Goal: Obtain resource: Download file/media

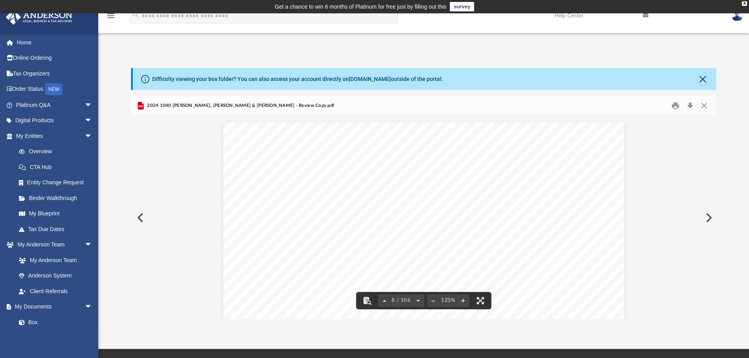
scroll to position [4012, 0]
click at [705, 106] on button "Close" at bounding box center [704, 106] width 14 height 12
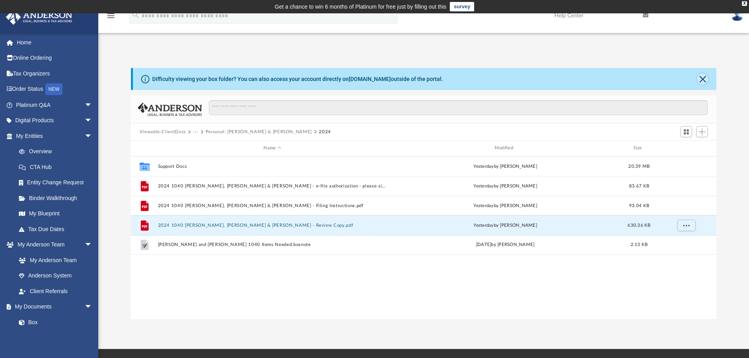
click at [704, 77] on button "Close" at bounding box center [702, 79] width 11 height 11
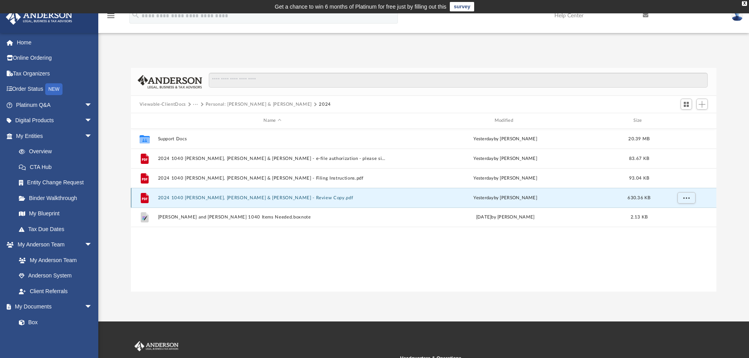
click at [245, 196] on button "2024 1040 [PERSON_NAME], [PERSON_NAME] & [PERSON_NAME] - Review Copy.pdf" at bounding box center [272, 198] width 229 height 5
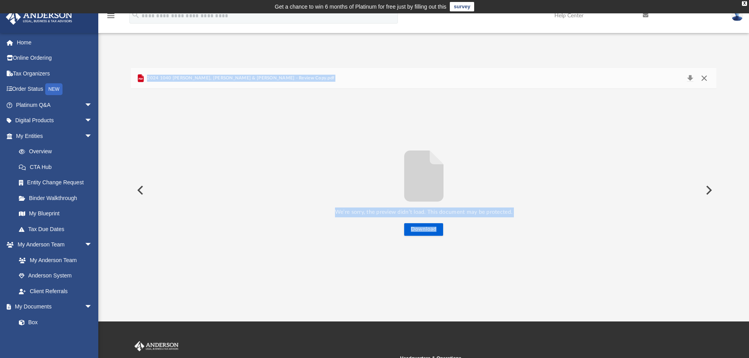
click at [707, 80] on button "Close" at bounding box center [704, 78] width 14 height 11
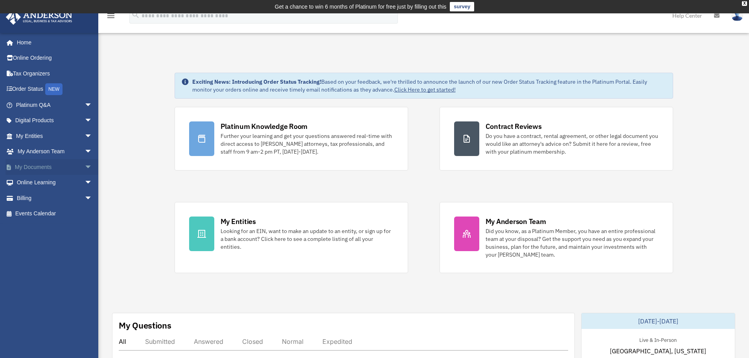
click at [38, 169] on link "My Documents arrow_drop_down" at bounding box center [55, 167] width 99 height 16
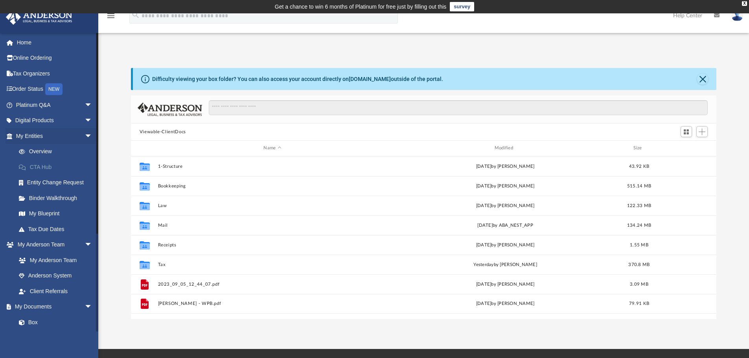
scroll to position [173, 580]
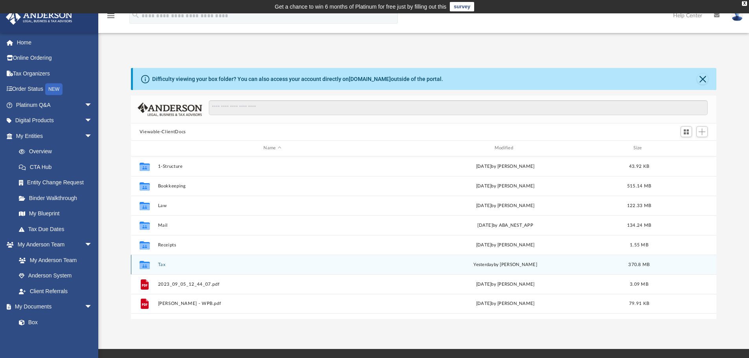
click at [162, 264] on button "Tax" at bounding box center [272, 264] width 229 height 5
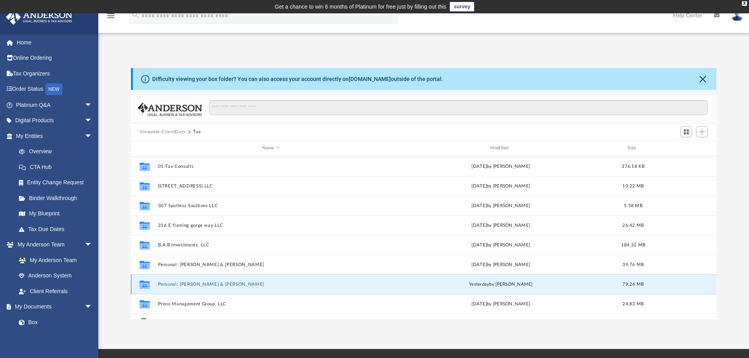
click at [178, 284] on button "Personal: [PERSON_NAME] & [PERSON_NAME]" at bounding box center [271, 284] width 227 height 5
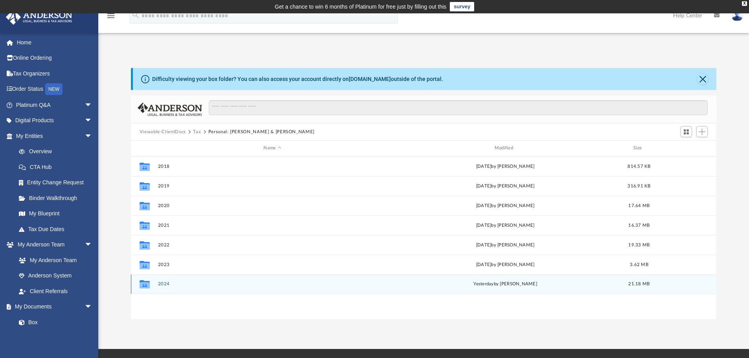
click at [161, 282] on button "2024" at bounding box center [272, 284] width 229 height 5
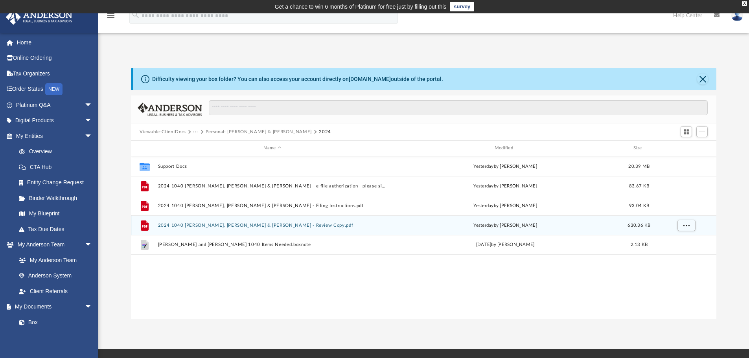
click at [177, 227] on button "2024 1040 [PERSON_NAME], [PERSON_NAME] & [PERSON_NAME] - Review Copy.pdf" at bounding box center [272, 225] width 229 height 5
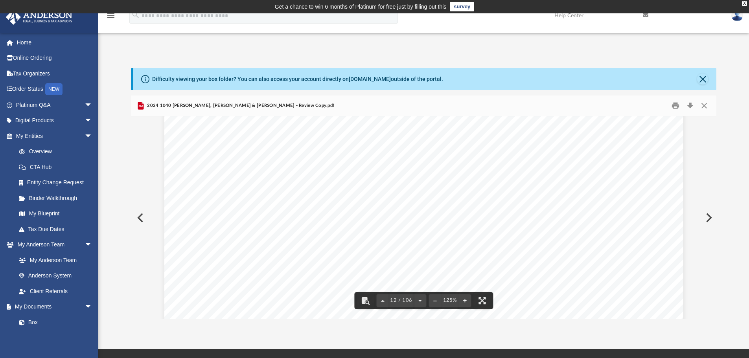
scroll to position [0, 0]
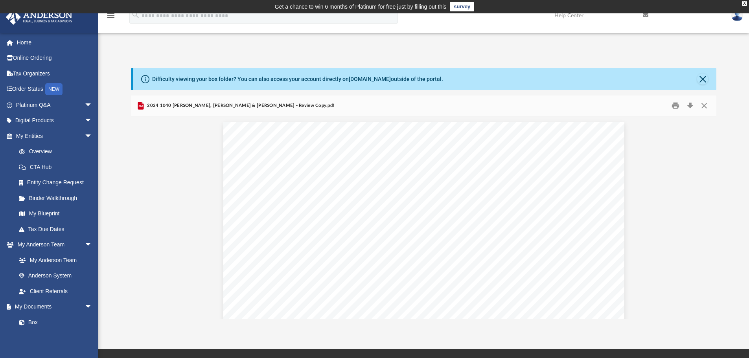
click at [517, 41] on div "App babinvestments1@gmail.com Sign Out babinvestments1@gmail.com Home Online Or…" at bounding box center [374, 181] width 749 height 336
click at [700, 77] on button "Close" at bounding box center [702, 79] width 11 height 11
